Goal: Task Accomplishment & Management: Use online tool/utility

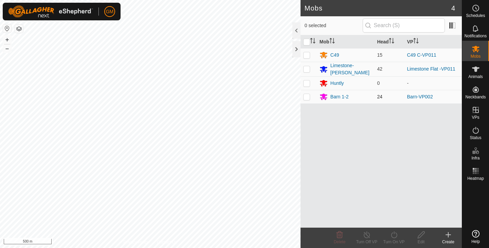
click at [308, 96] on p-checkbox at bounding box center [307, 96] width 7 height 5
checkbox input "true"
click at [6, 40] on button "+" at bounding box center [7, 40] width 8 height 8
click at [6, 38] on button "+" at bounding box center [7, 40] width 8 height 8
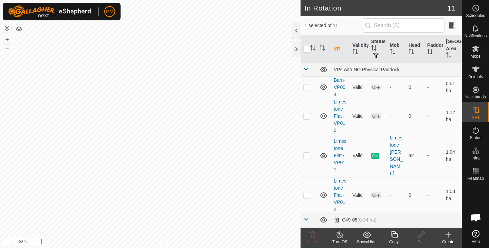
click at [394, 235] on icon at bounding box center [394, 235] width 8 height 8
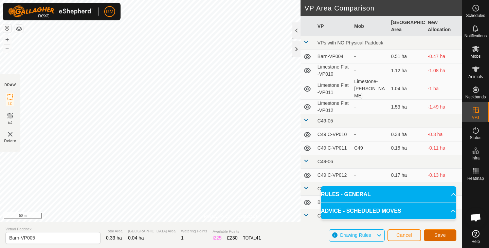
click at [435, 231] on button "Save" at bounding box center [440, 236] width 33 height 12
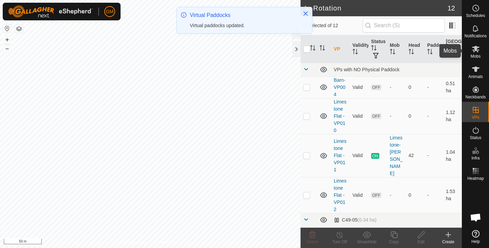
click at [475, 52] on icon at bounding box center [476, 49] width 8 height 8
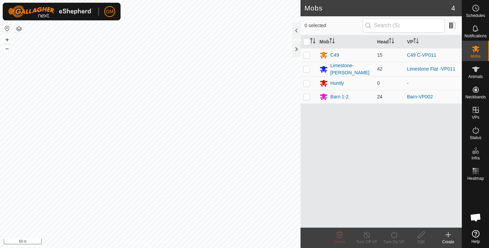
click at [307, 94] on p-checkbox at bounding box center [307, 96] width 7 height 5
checkbox input "true"
click at [395, 235] on icon at bounding box center [394, 235] width 8 height 8
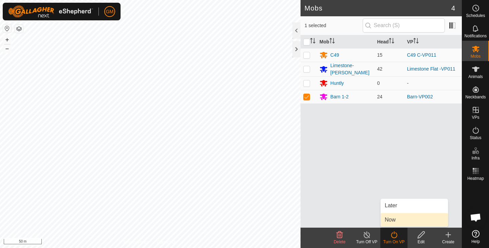
click at [395, 220] on link "Now" at bounding box center [414, 220] width 67 height 14
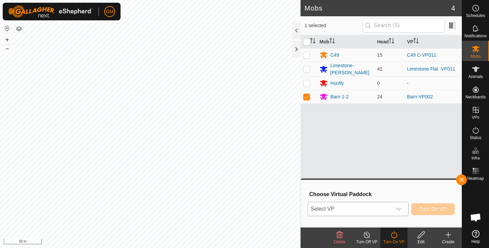
click at [399, 209] on icon "dropdown trigger" at bounding box center [398, 209] width 5 height 5
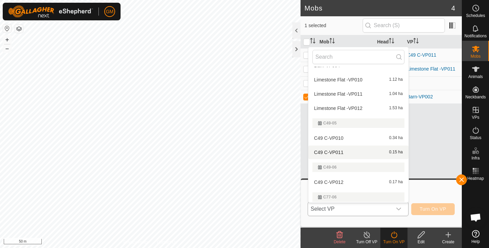
scroll to position [78, 0]
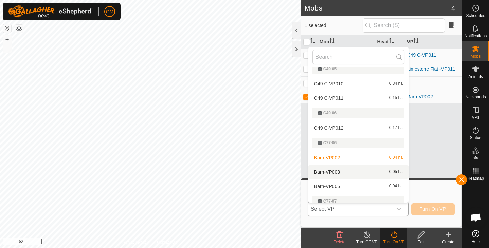
click at [342, 173] on li "Barn-VP003 0.05 ha" at bounding box center [359, 173] width 100 height 14
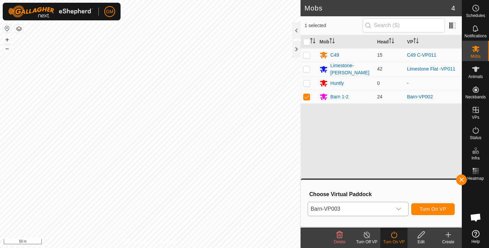
click at [398, 209] on icon "dropdown trigger" at bounding box center [399, 209] width 5 height 3
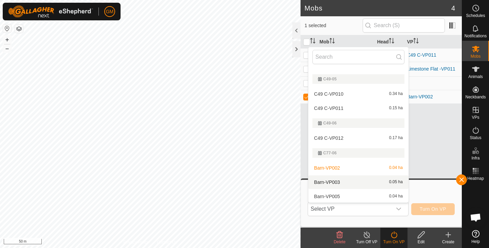
scroll to position [69, 0]
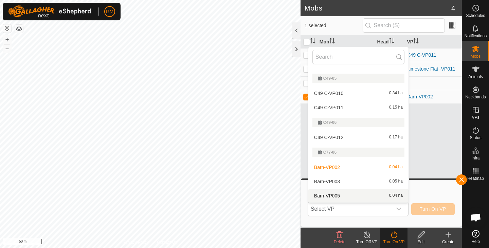
click at [363, 195] on li "Barn-VP005 0.04 ha" at bounding box center [359, 196] width 100 height 14
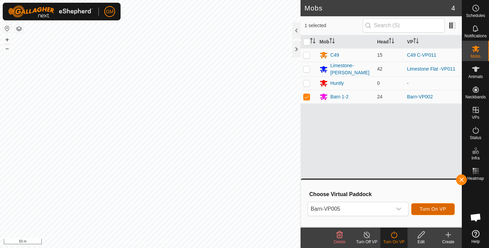
click at [428, 208] on span "Turn On VP" at bounding box center [433, 209] width 27 height 5
